Goal: Information Seeking & Learning: Learn about a topic

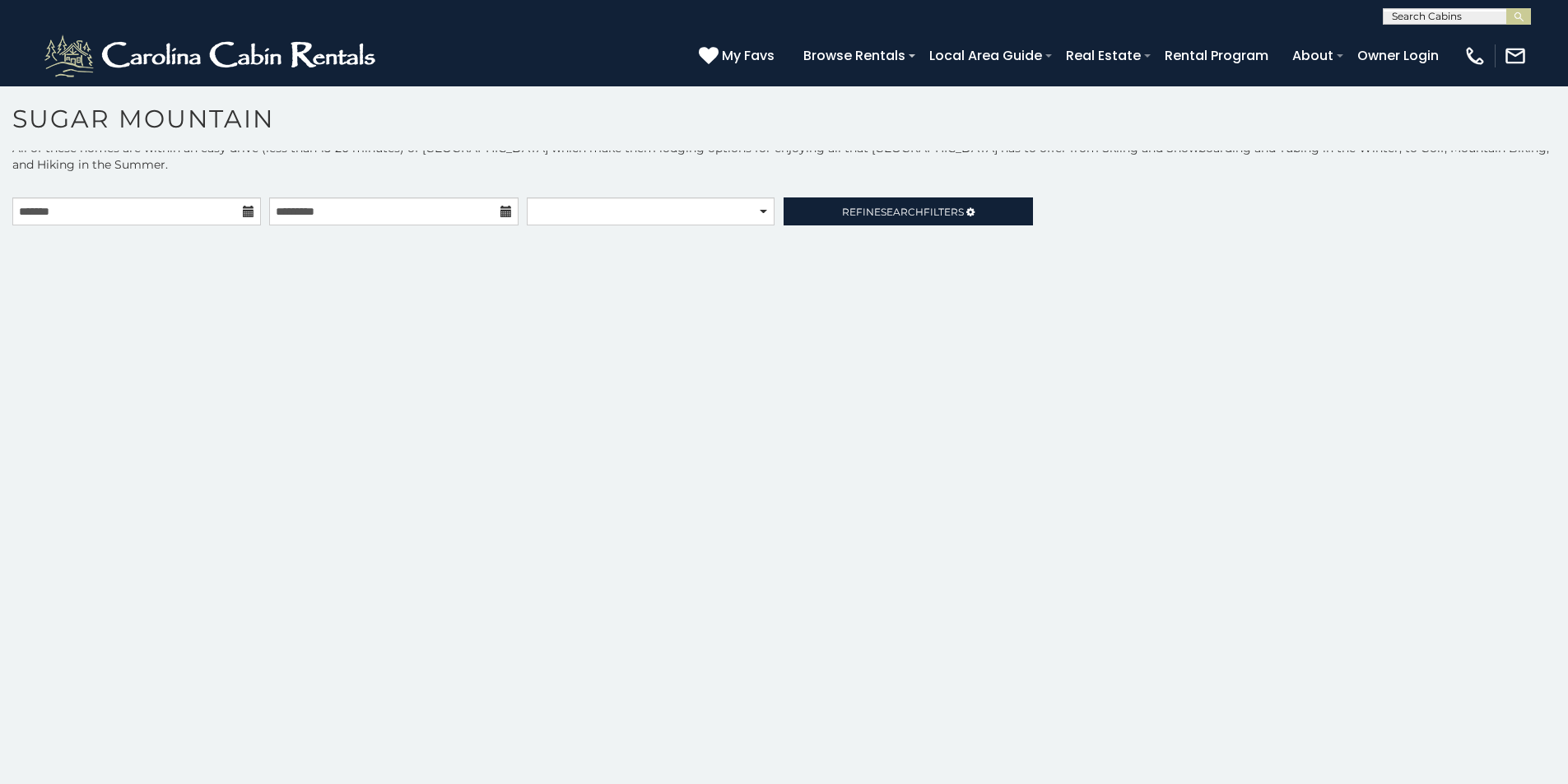
scroll to position [33, 0]
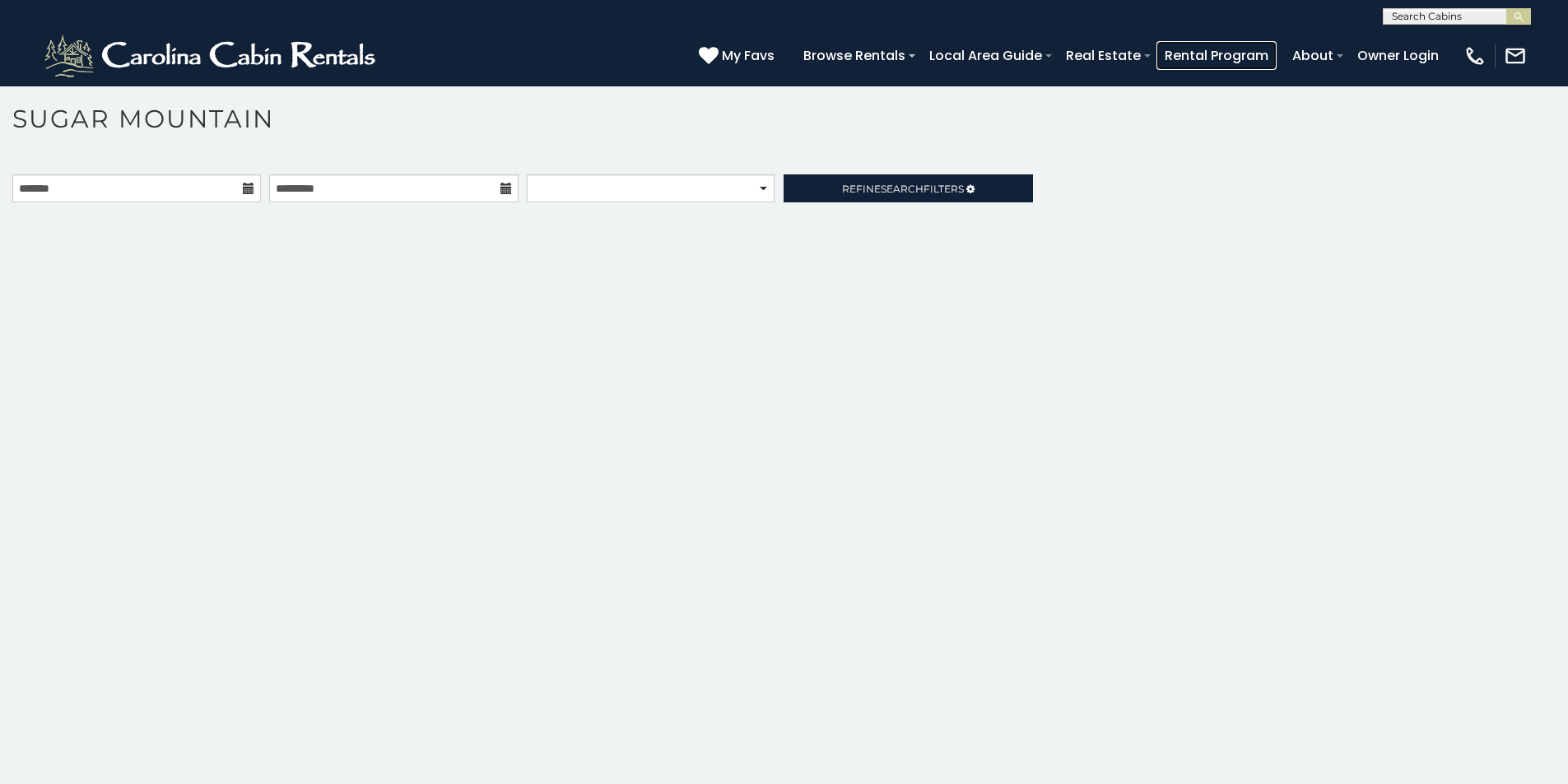
click at [1277, 48] on link "Rental Program" at bounding box center [1216, 55] width 120 height 29
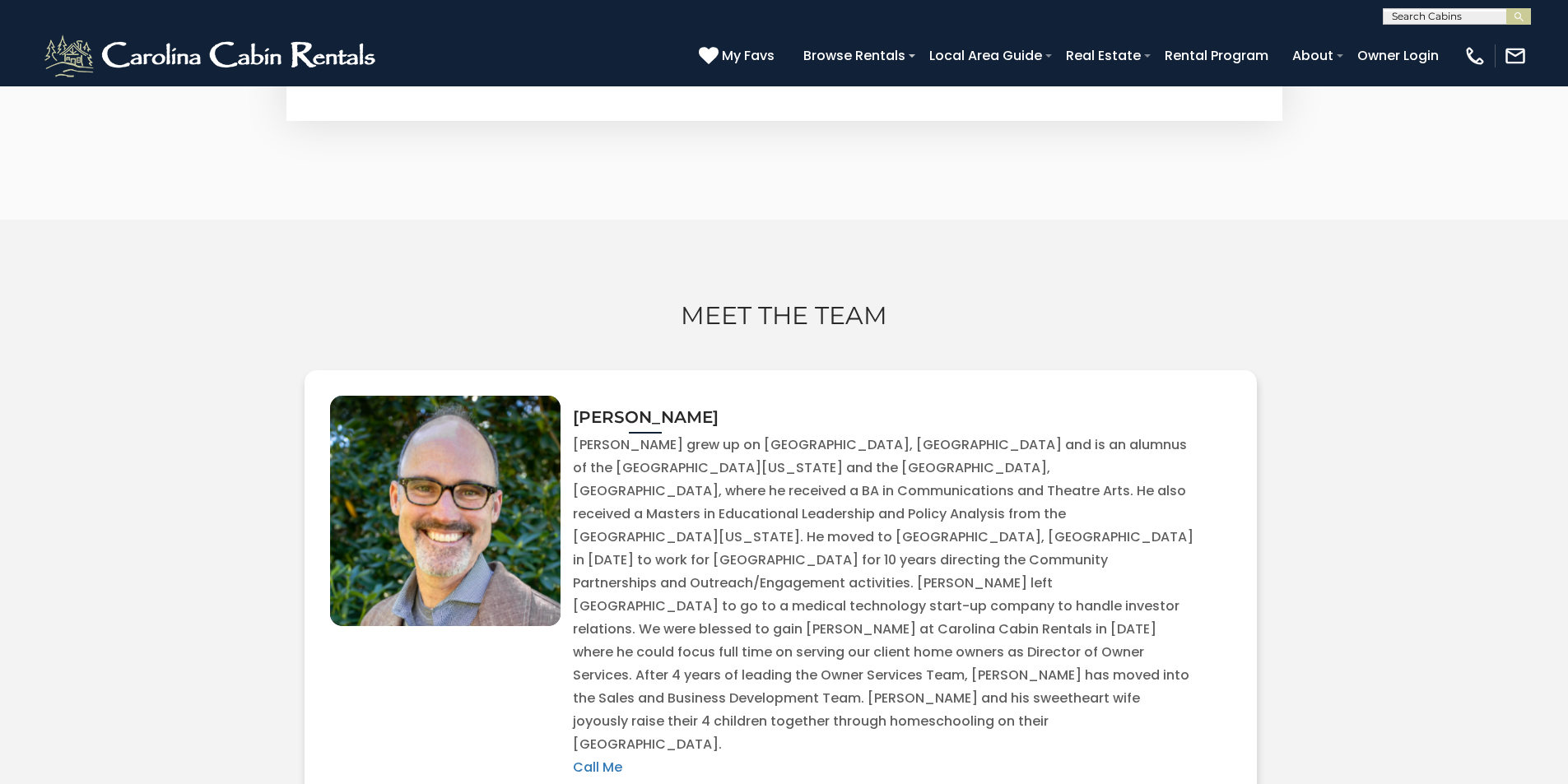
scroll to position [2610, 0]
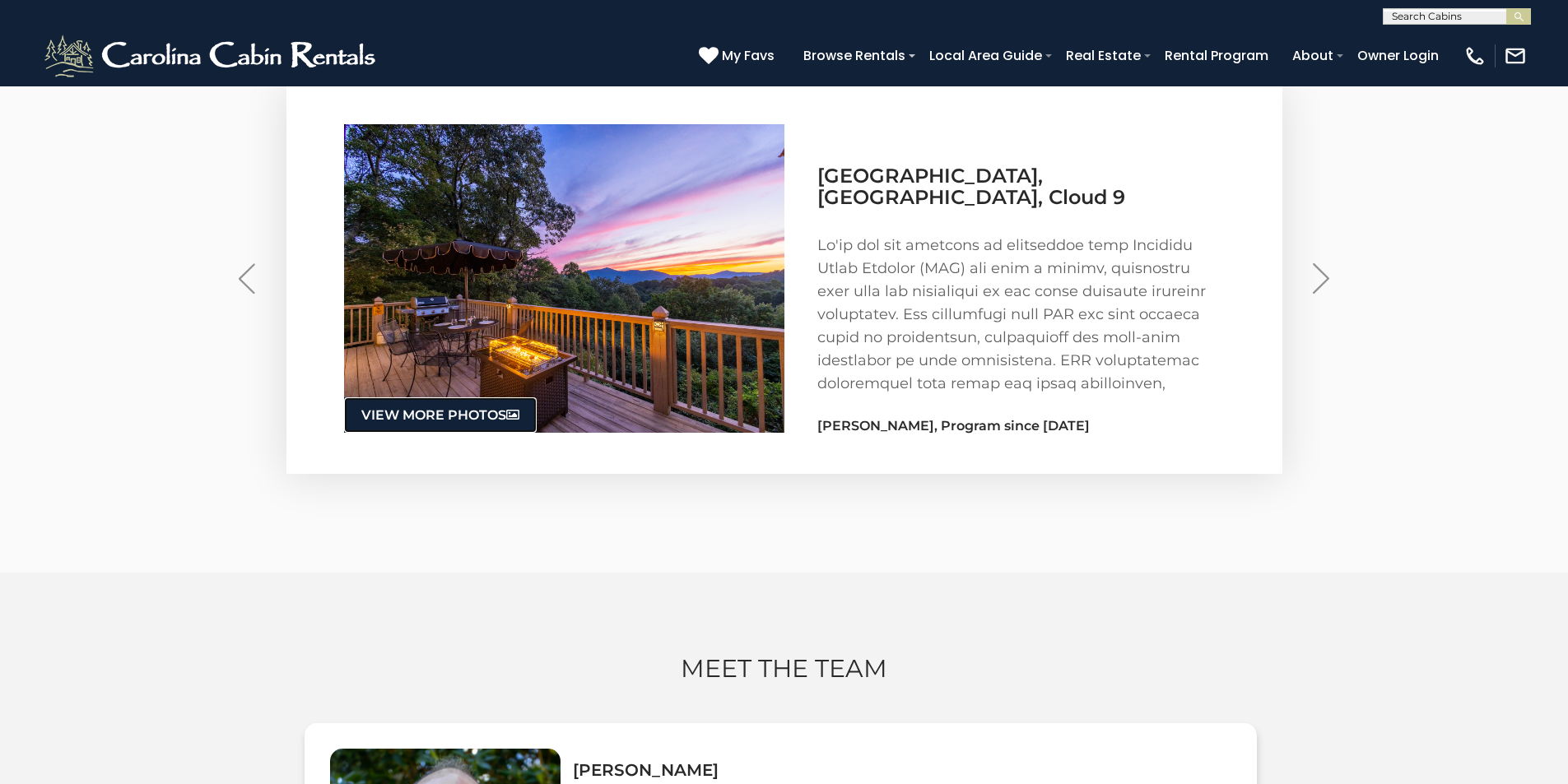
click at [417, 397] on link "View More Photos .f{fill:#FFF;}" at bounding box center [440, 415] width 193 height 35
